Goal: Task Accomplishment & Management: Manage account settings

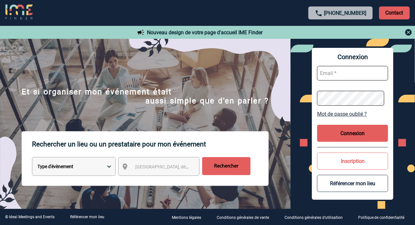
type input "[EMAIL_ADDRESS][DOMAIN_NAME]"
click at [354, 136] on button "Connexion" at bounding box center [352, 133] width 71 height 17
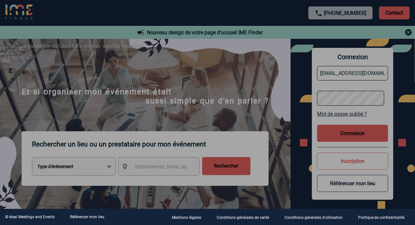
click at [195, 79] on div at bounding box center [207, 112] width 415 height 225
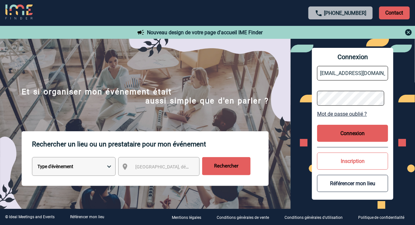
click at [347, 133] on button "Connexion" at bounding box center [352, 133] width 71 height 17
